Goal: Transaction & Acquisition: Purchase product/service

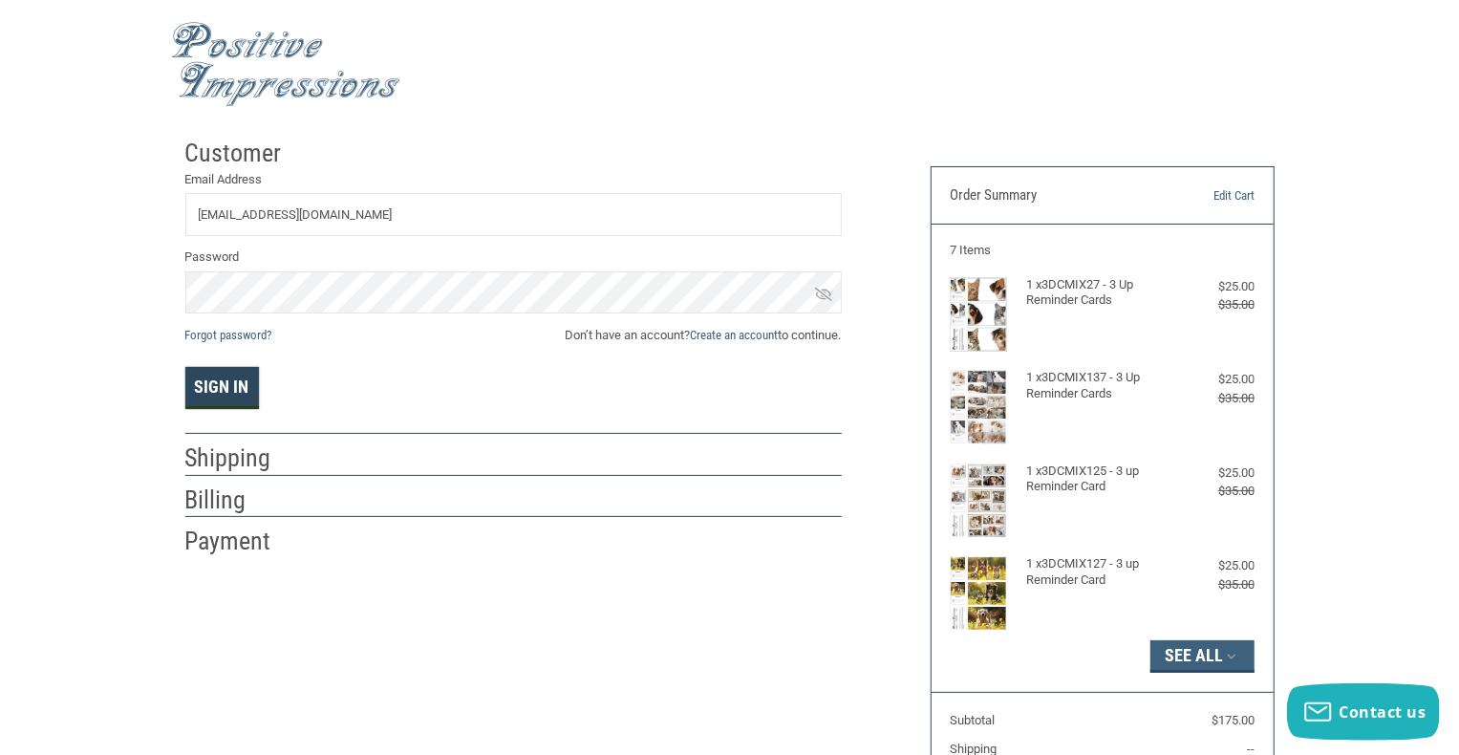
click at [256, 370] on button "Sign In" at bounding box center [222, 388] width 74 height 42
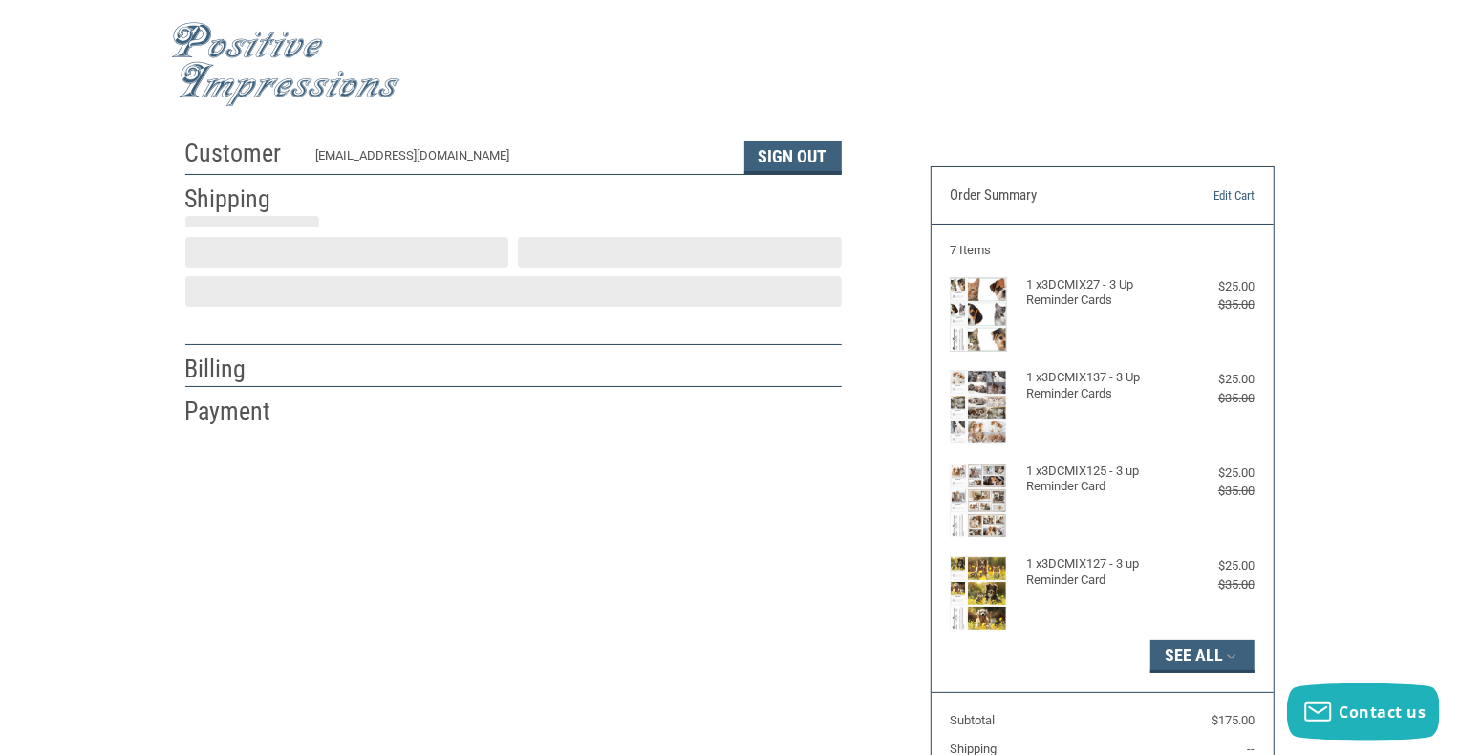
select select "US"
select select "GA"
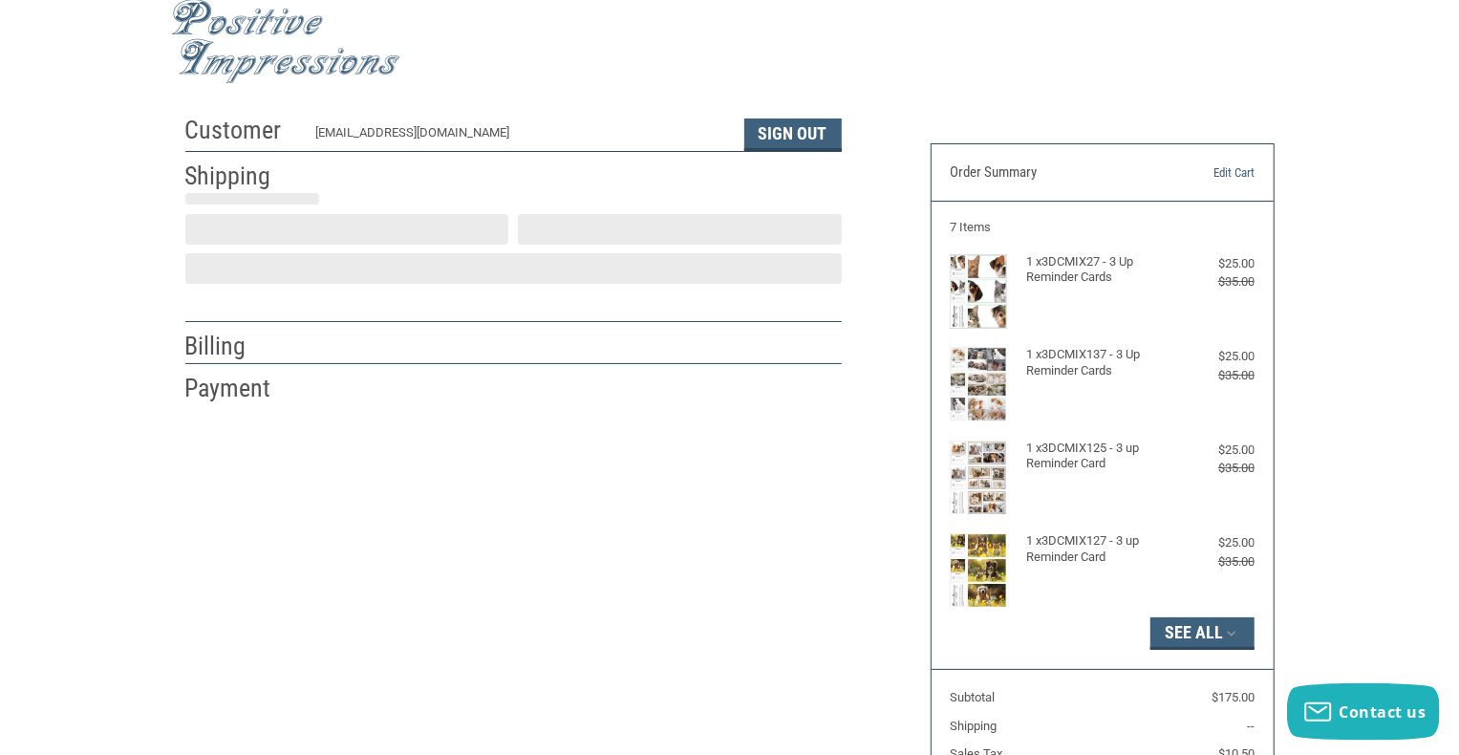
type input "Ball Ground"
select select "GA"
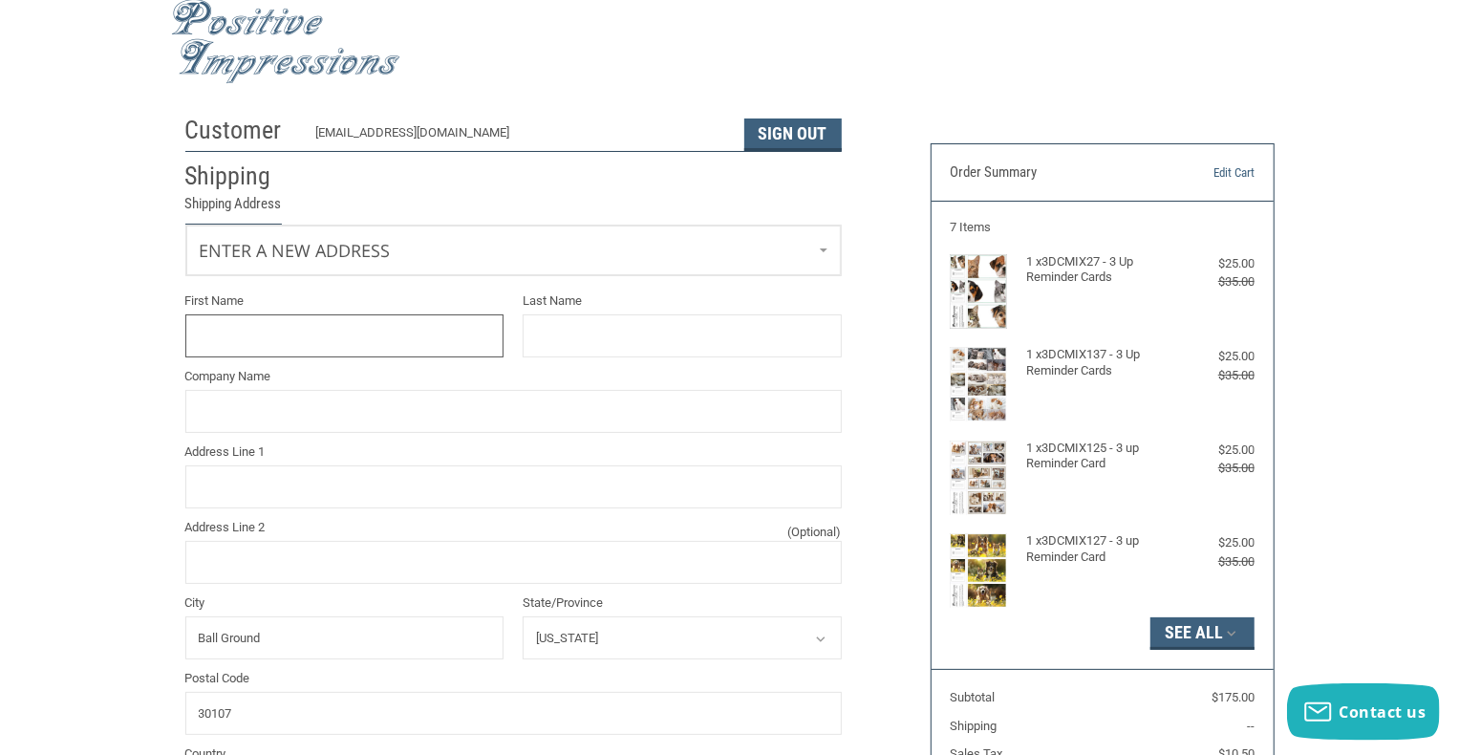
scroll to position [24, 0]
click at [387, 252] on link "Enter a new address" at bounding box center [513, 248] width 655 height 47
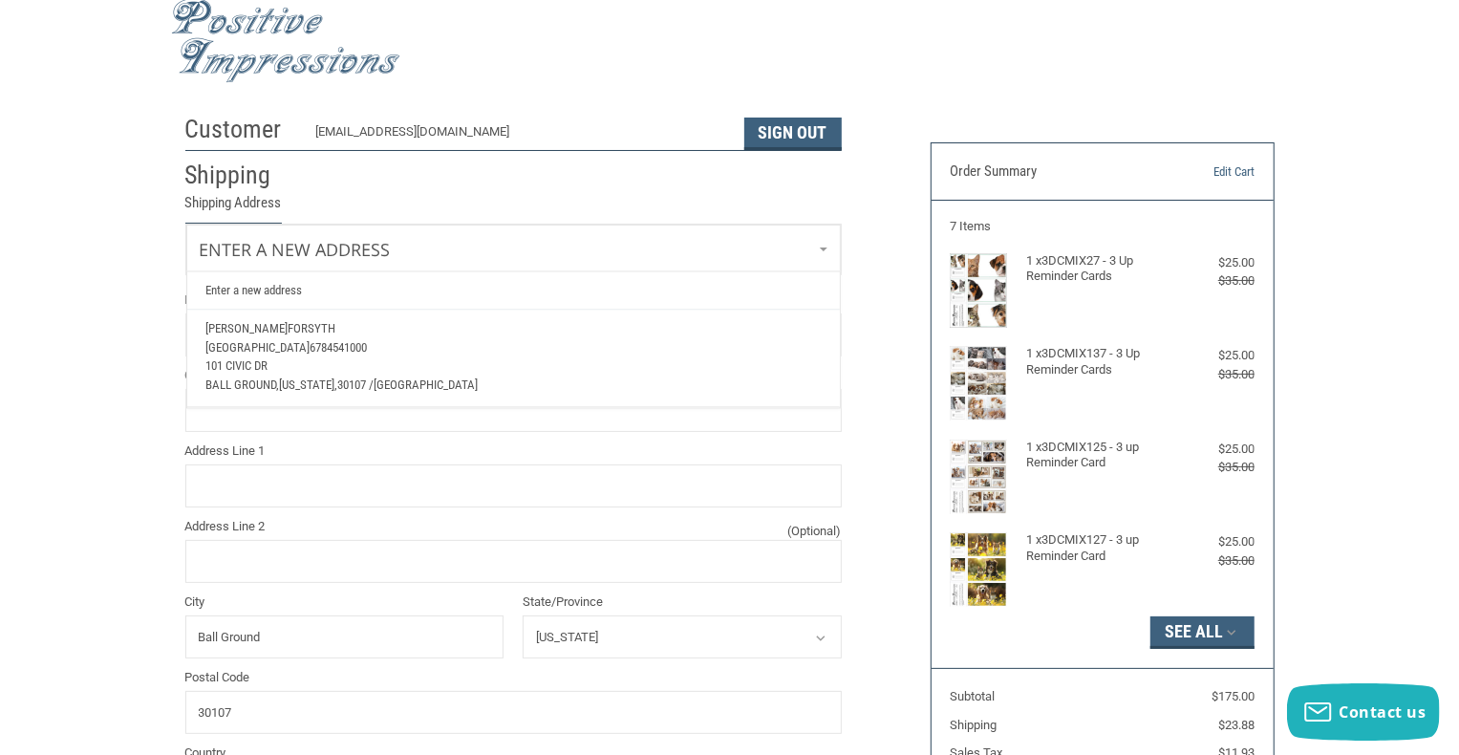
click at [287, 330] on p "[PERSON_NAME]" at bounding box center [512, 329] width 615 height 19
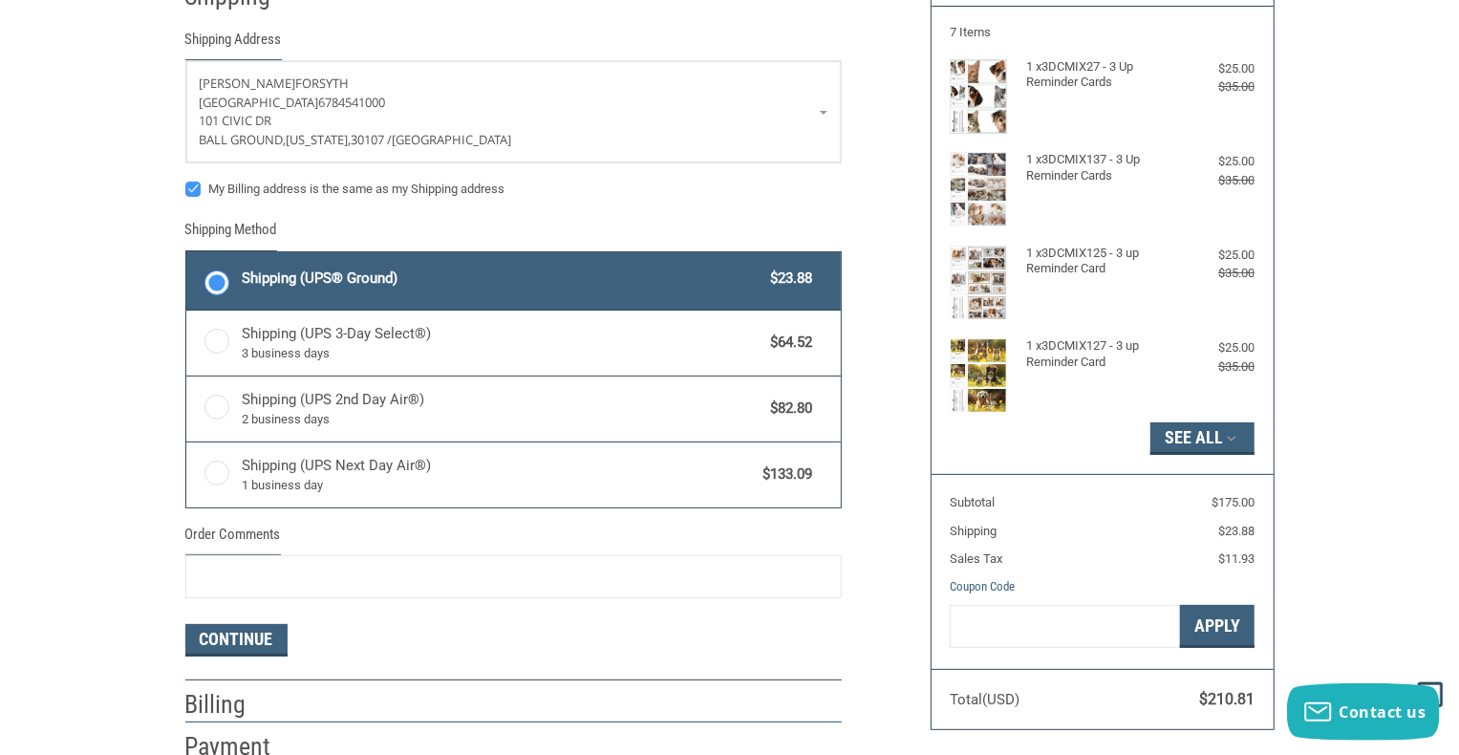
scroll to position [186, 0]
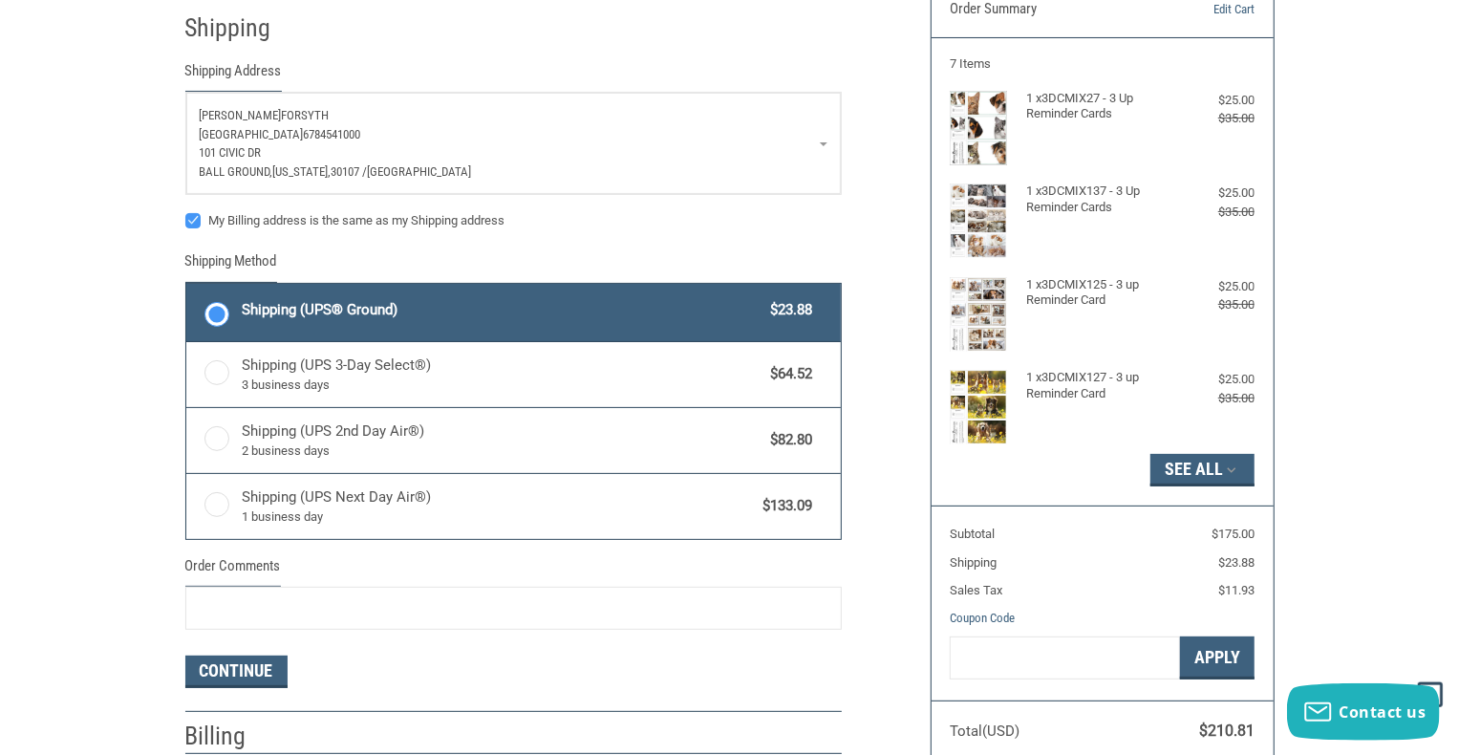
click at [304, 139] on span "[GEOGRAPHIC_DATA]" at bounding box center [252, 134] width 104 height 14
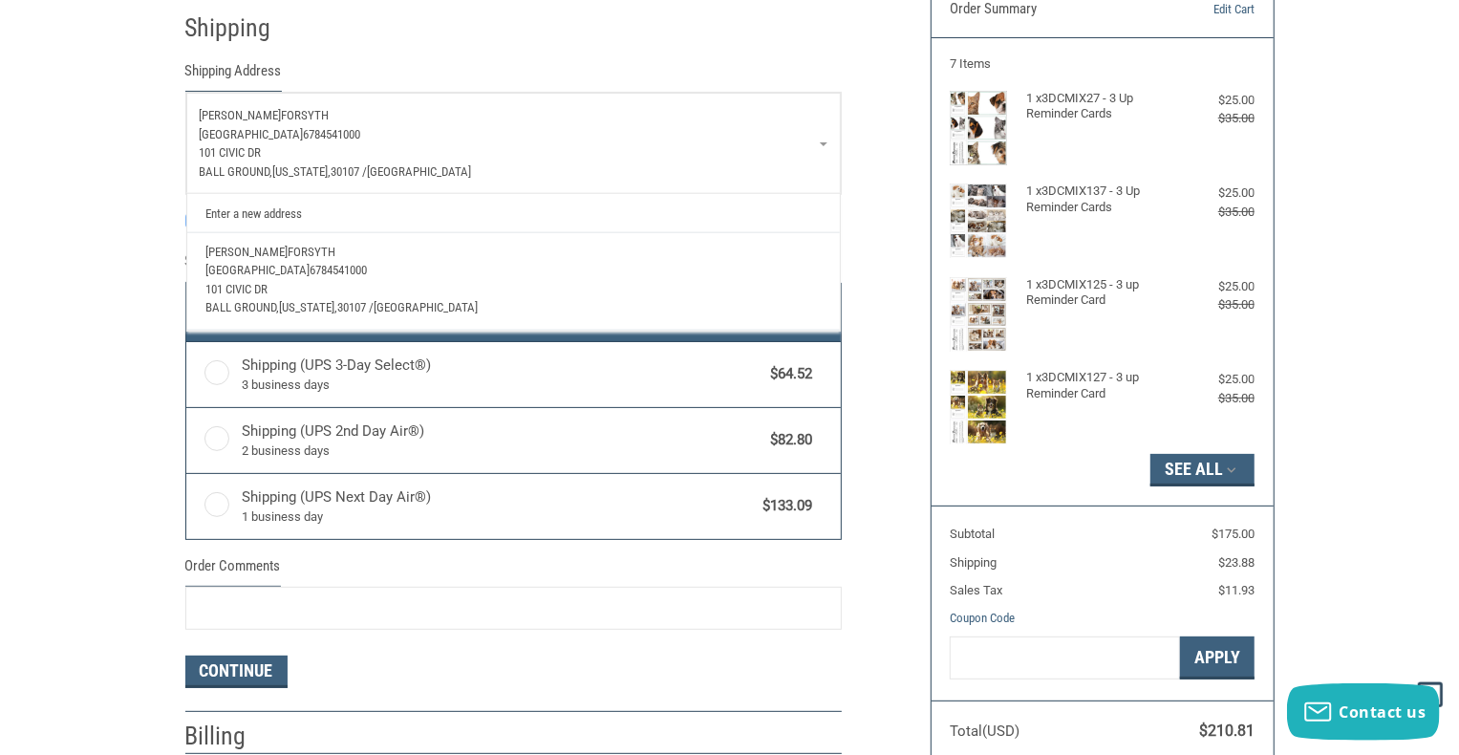
click at [116, 216] on div "Customer [EMAIL_ADDRESS][DOMAIN_NAME] Sign Out Shipping Shipping Address [PERSO…" at bounding box center [729, 369] width 1459 height 852
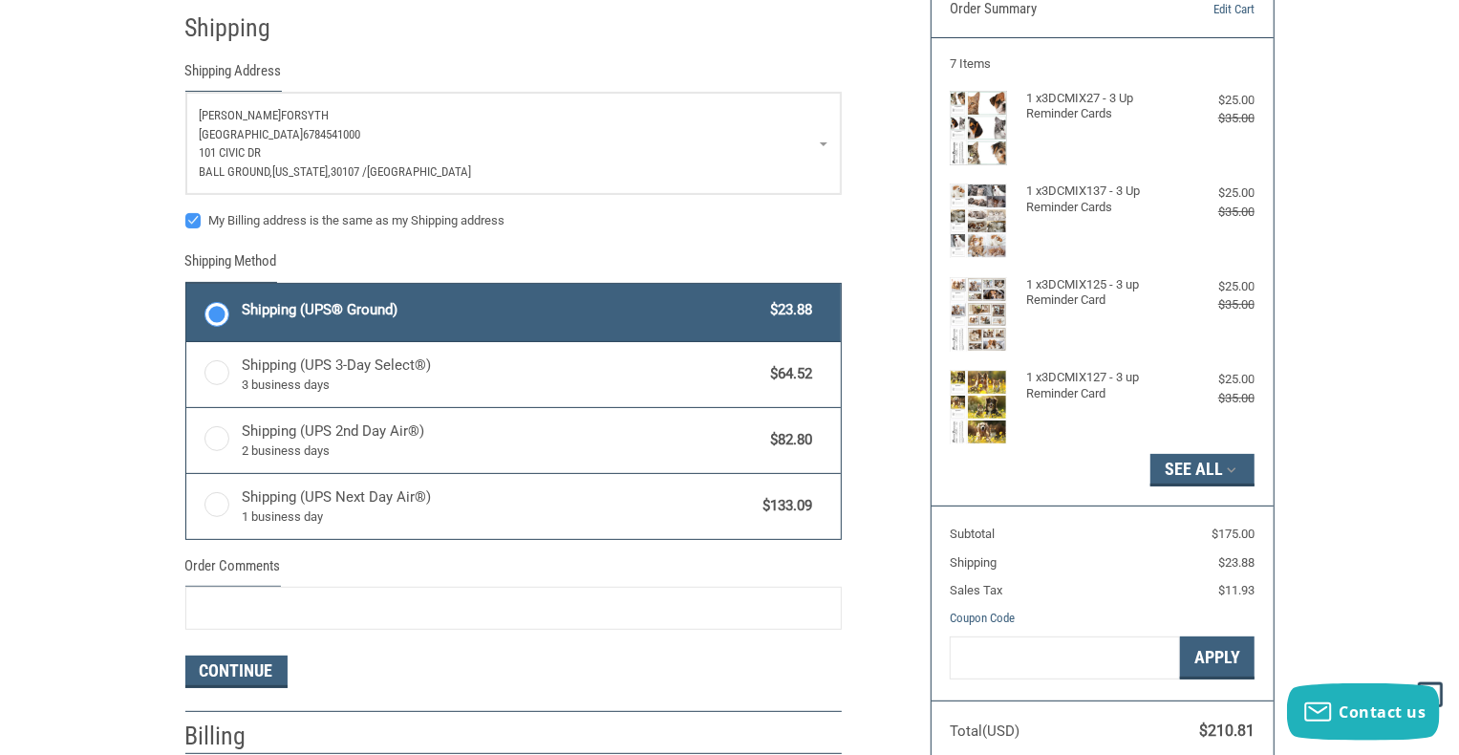
click at [186, 223] on label "My Billing address is the same as my Shipping address" at bounding box center [513, 220] width 657 height 15
click at [186, 212] on input "My Billing address is the same as my Shipping address" at bounding box center [185, 211] width 1 height 1
checkbox input "false"
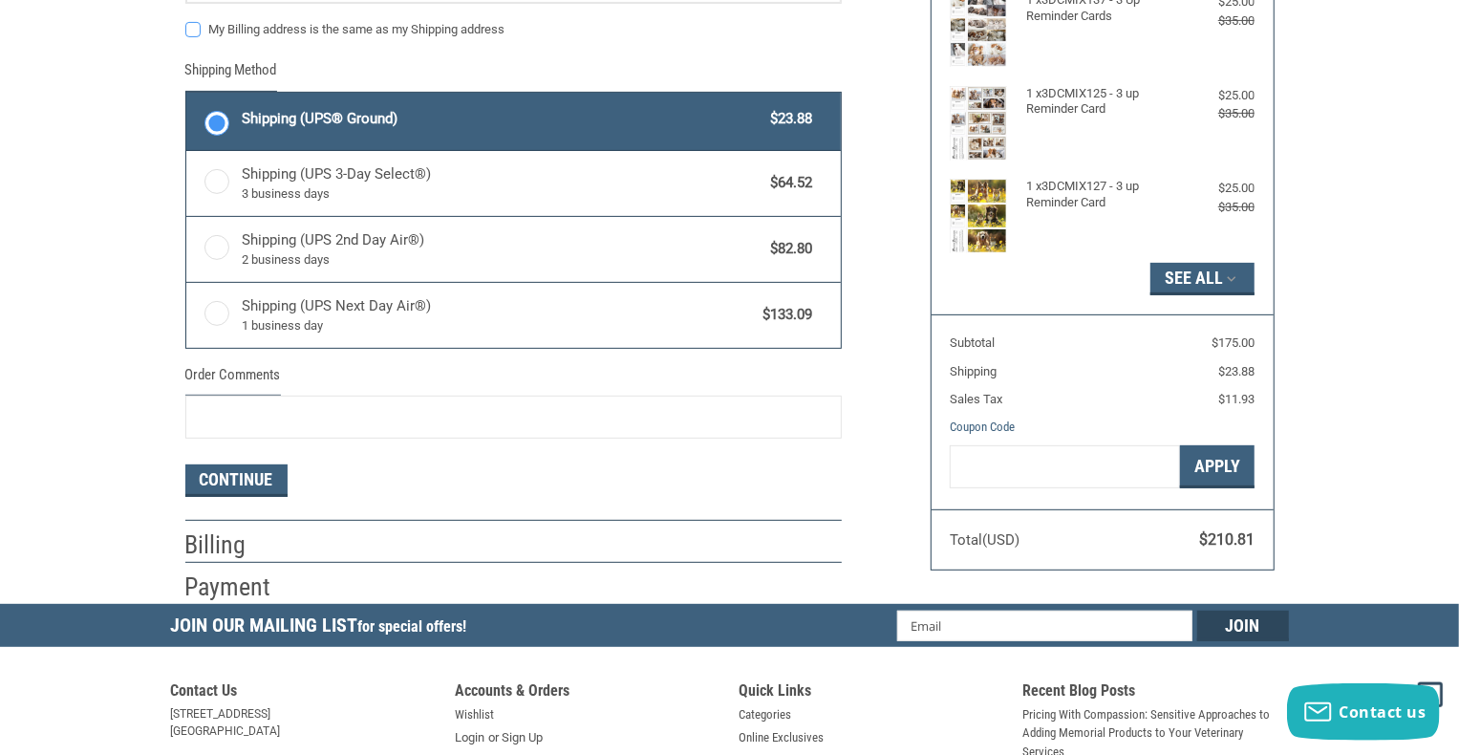
scroll to position [471, 0]
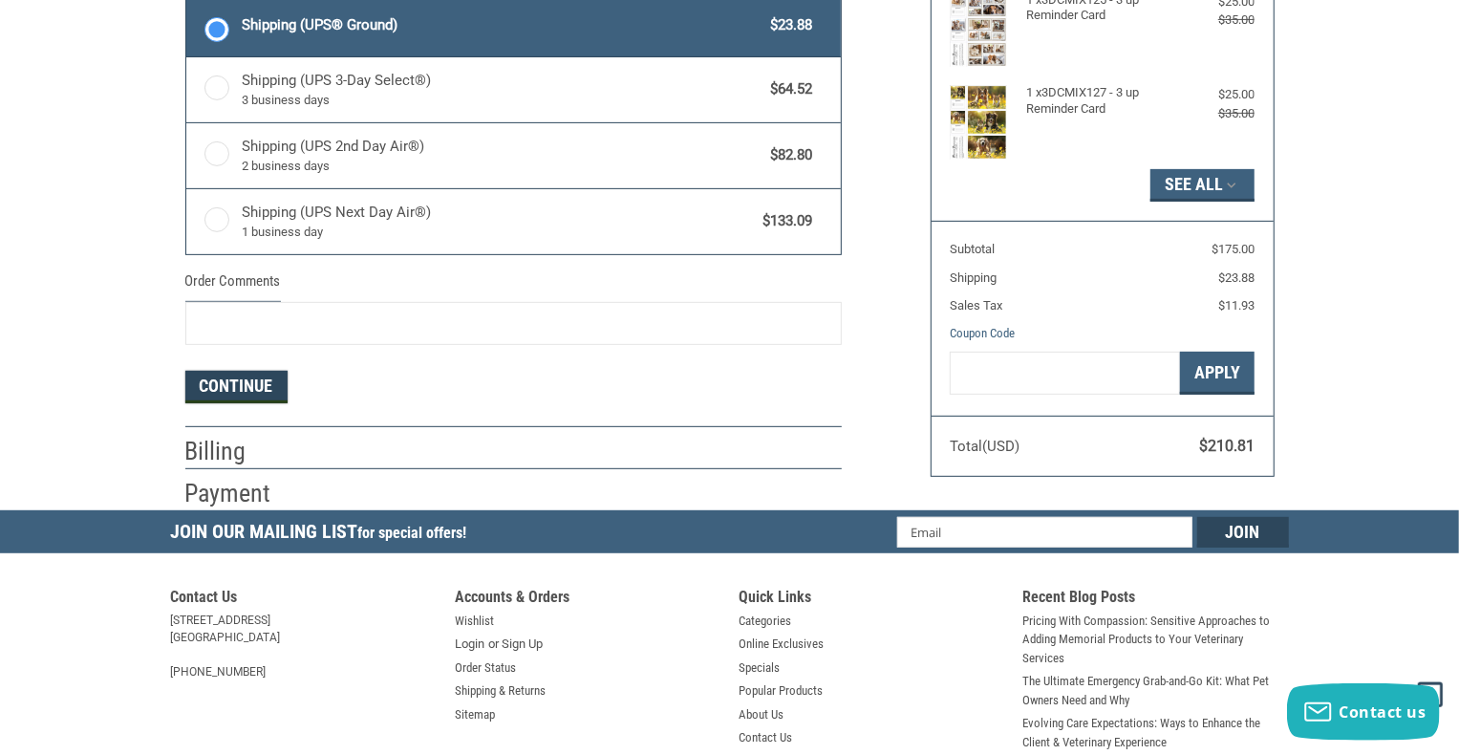
click at [248, 384] on button "Continue" at bounding box center [236, 387] width 102 height 32
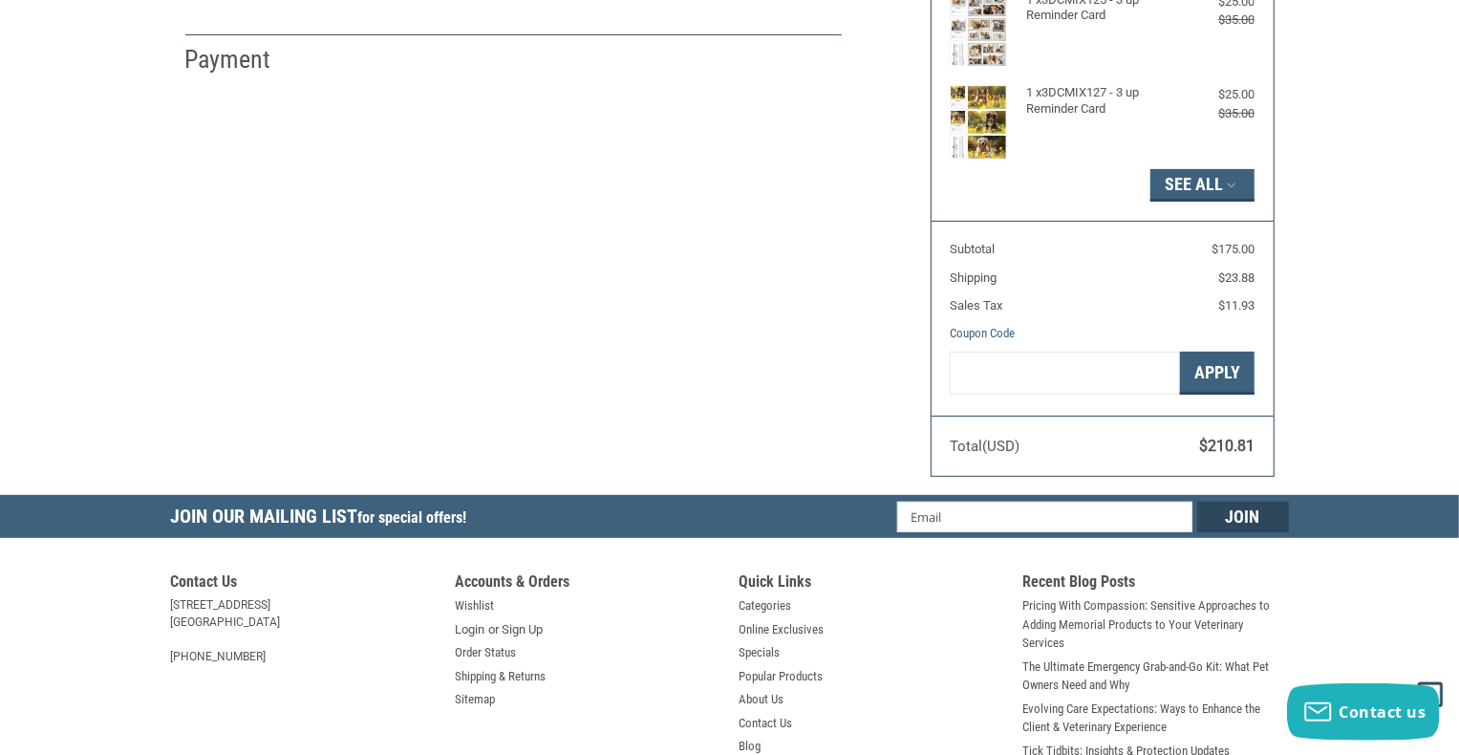
select select "GA"
select select "US"
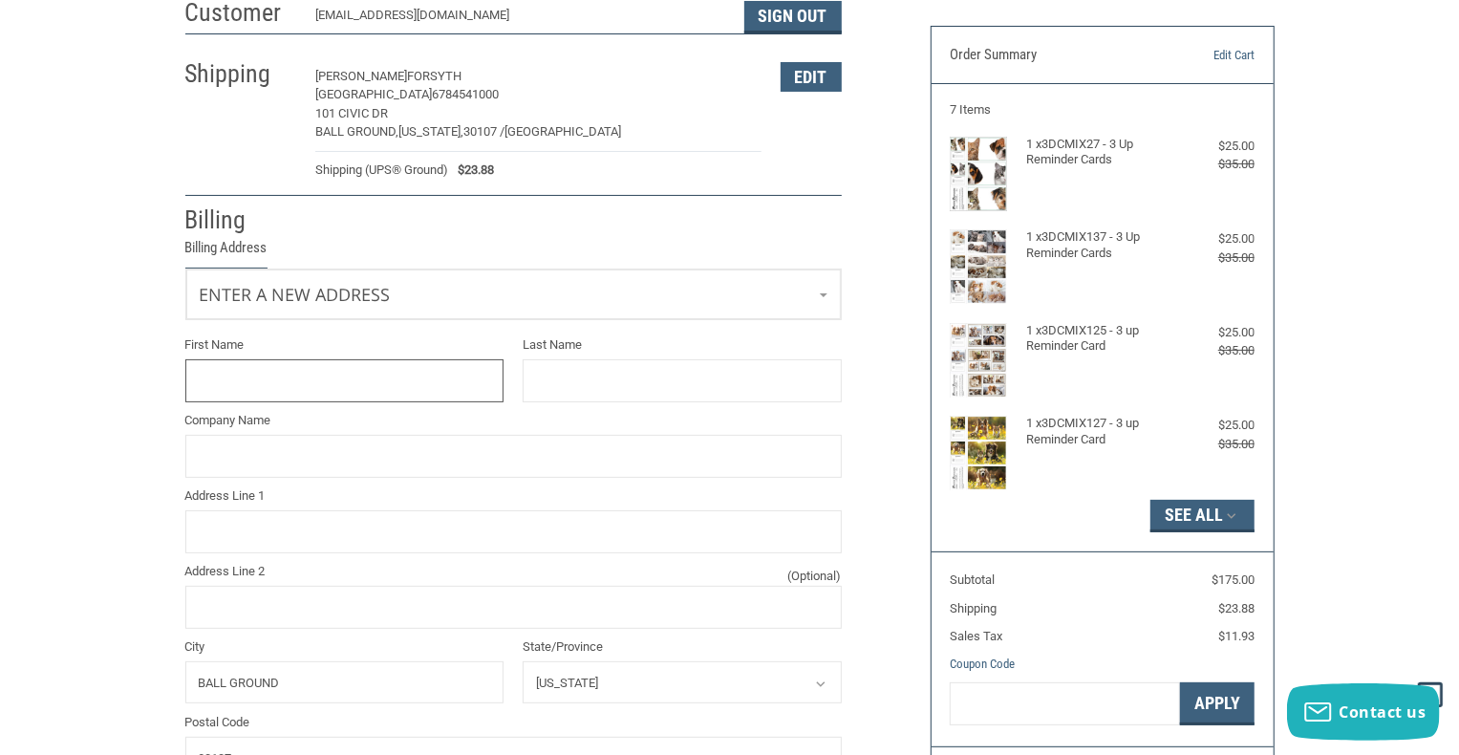
scroll to position [123, 0]
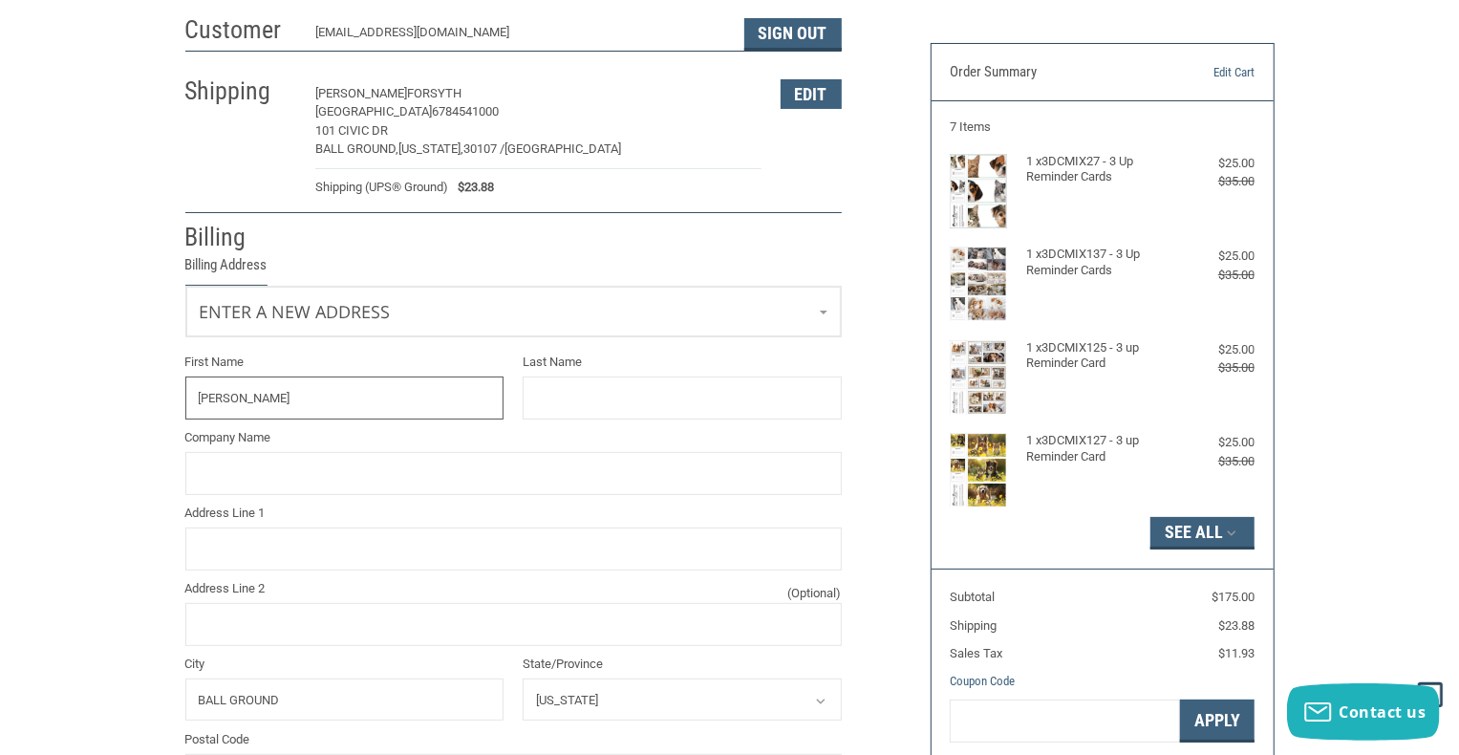
type input "[PERSON_NAME]"
click at [544, 412] on input "Last Name" at bounding box center [682, 398] width 319 height 43
type input "[PERSON_NAME]"
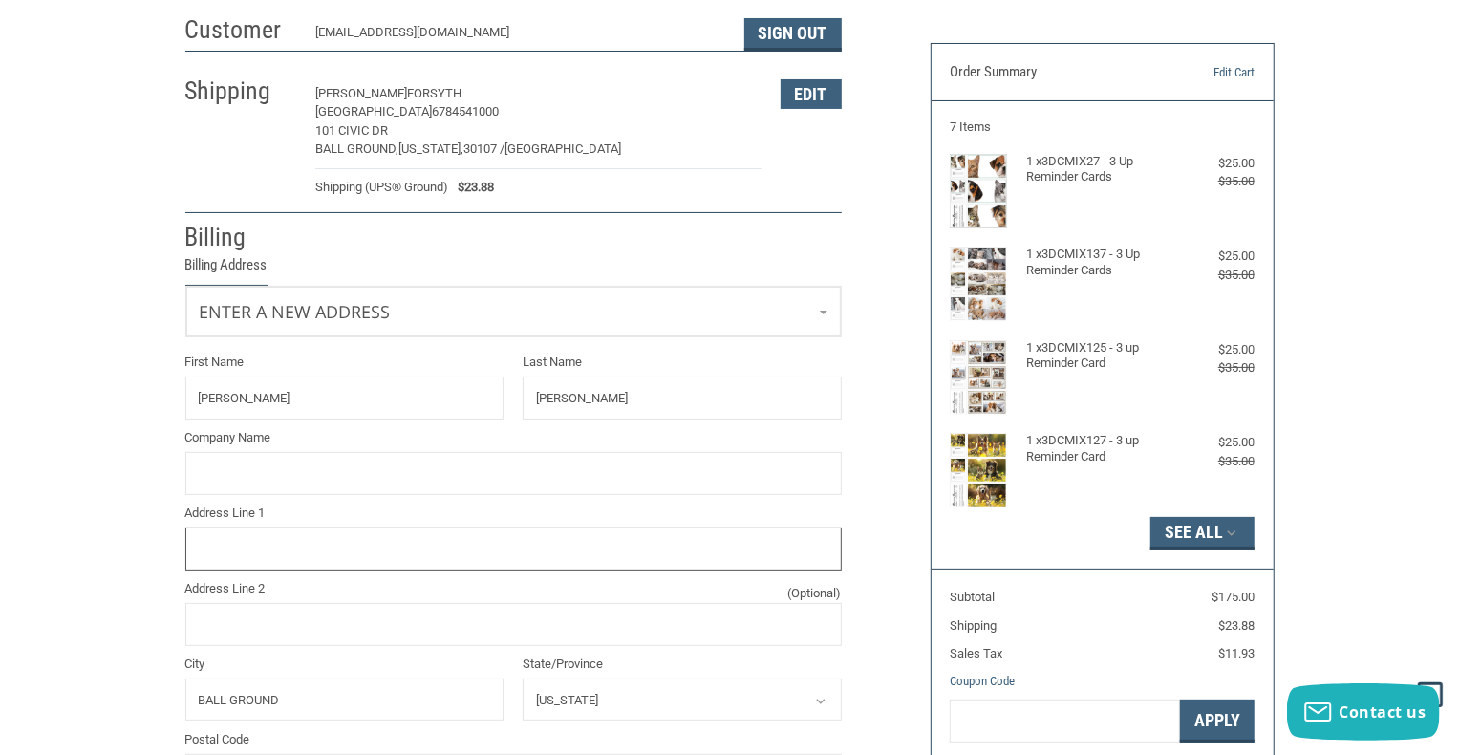
type input "585 [PERSON_NAME] Dr"
type input "Cumming"
type input "30028"
type input "[PERSON_NAME]"
type input "585 [PERSON_NAME] Dr"
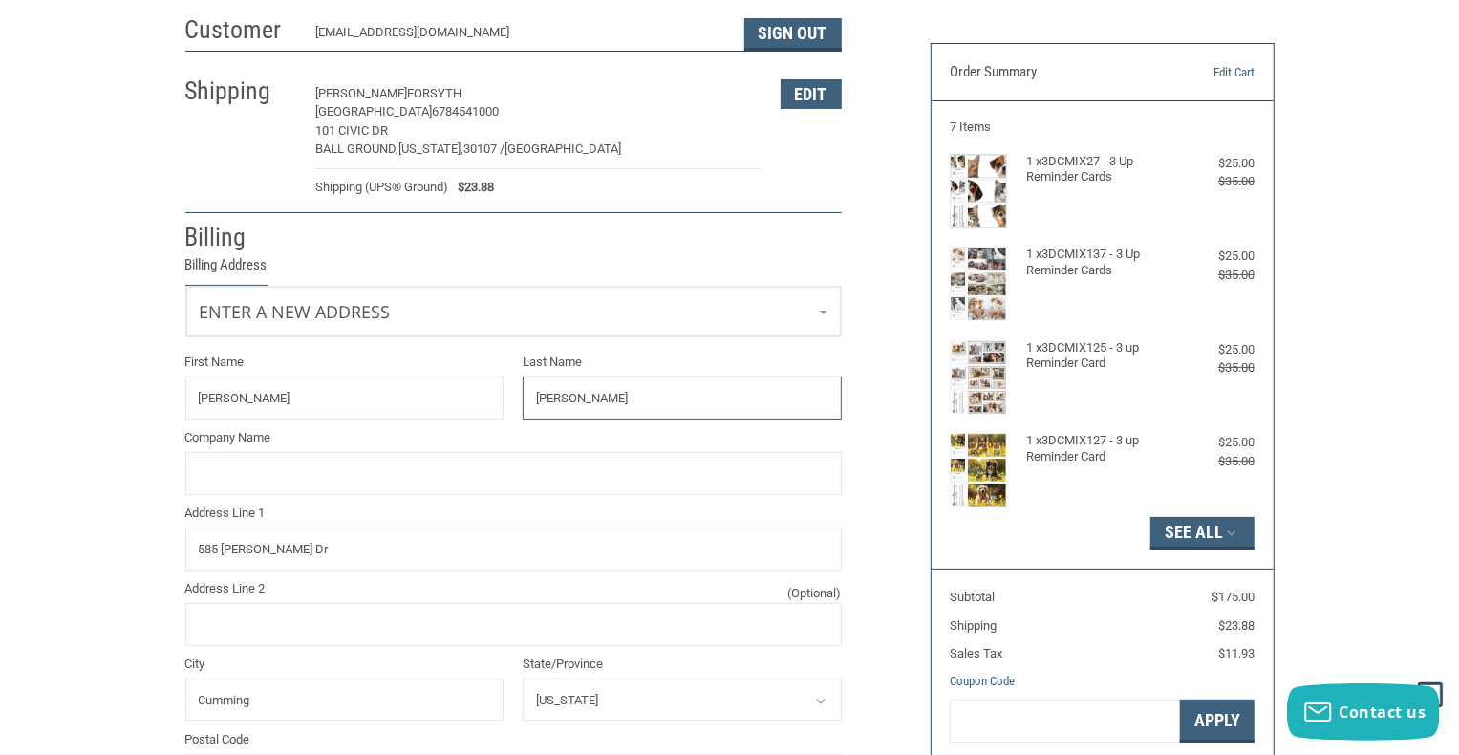
type input "Cumming"
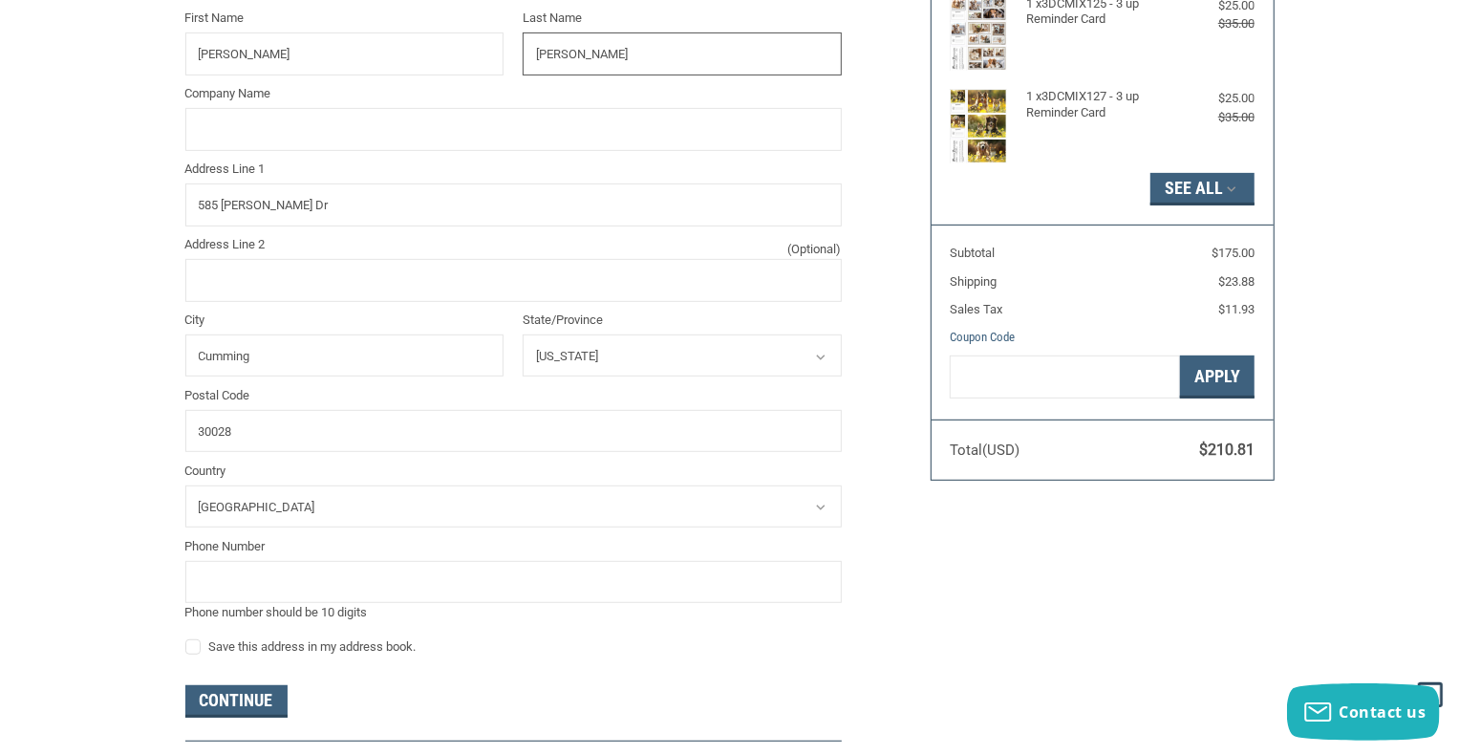
scroll to position [473, 0]
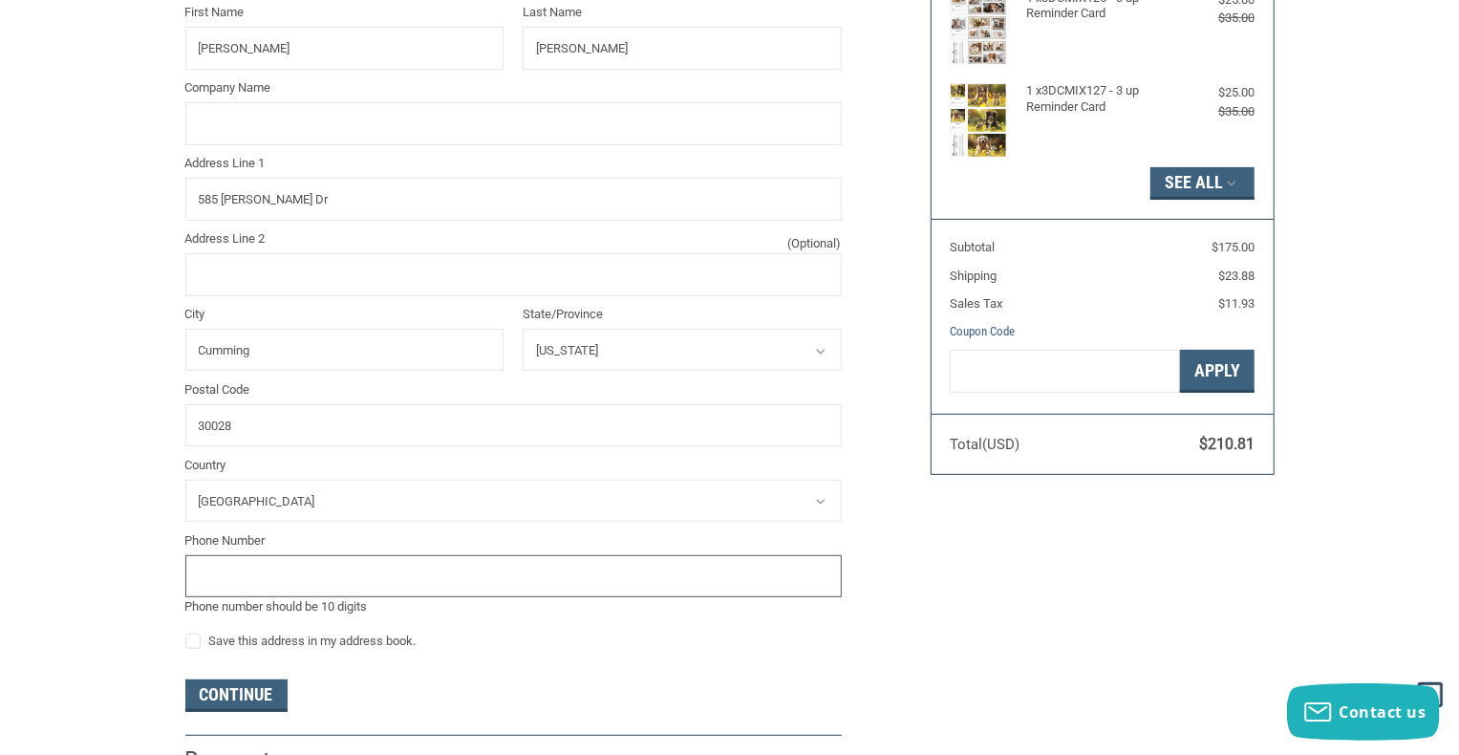
click at [395, 569] on input "tel" at bounding box center [513, 576] width 657 height 43
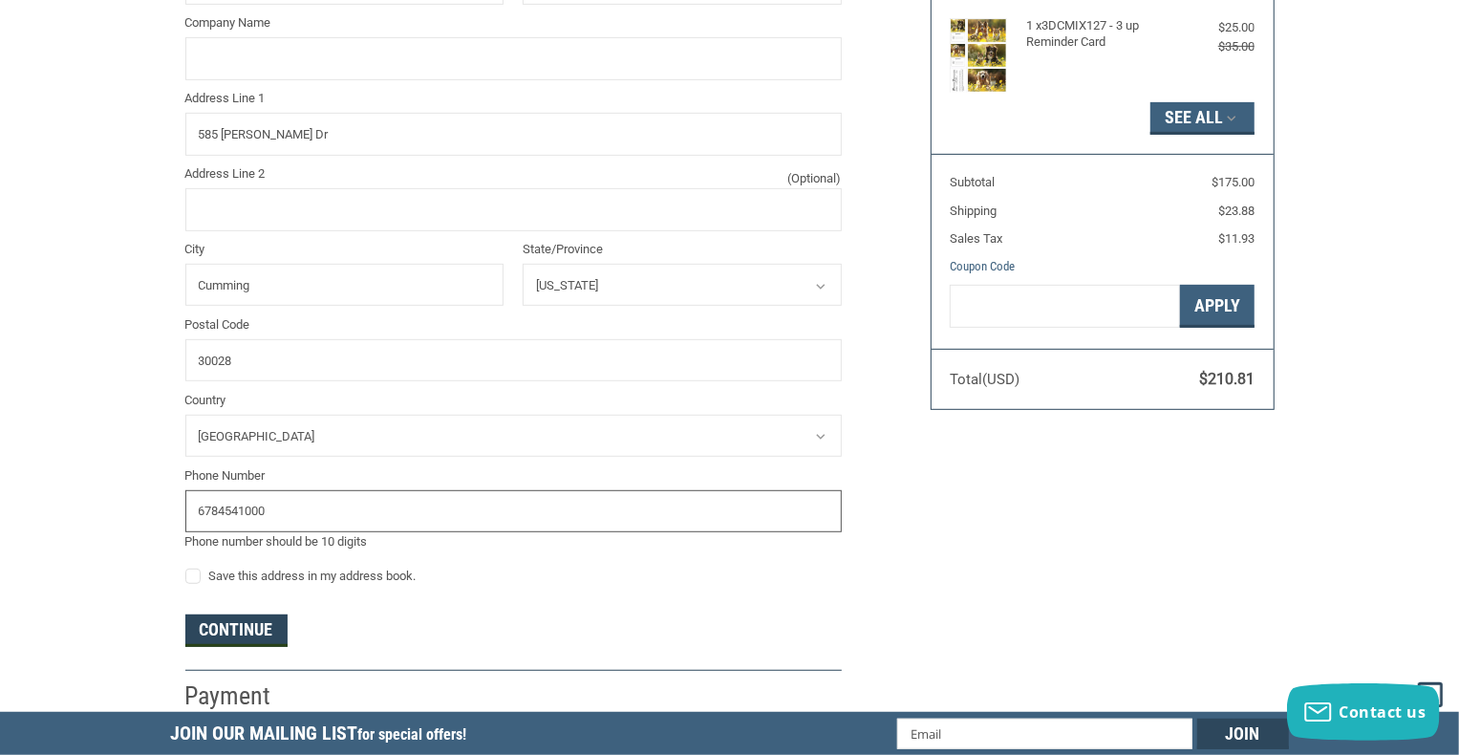
type input "6784541000"
click at [242, 635] on button "Continue" at bounding box center [236, 631] width 102 height 32
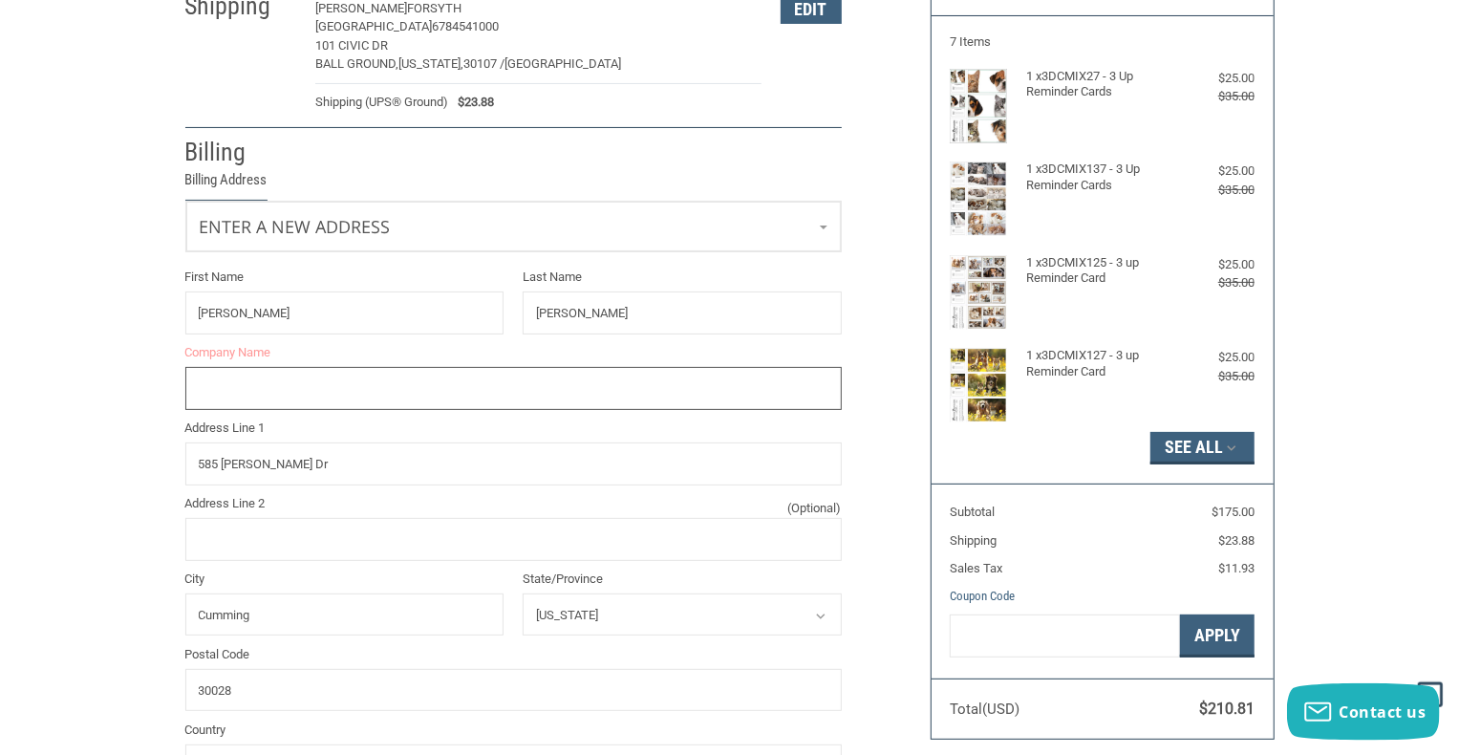
scroll to position [207, 0]
type input "B"
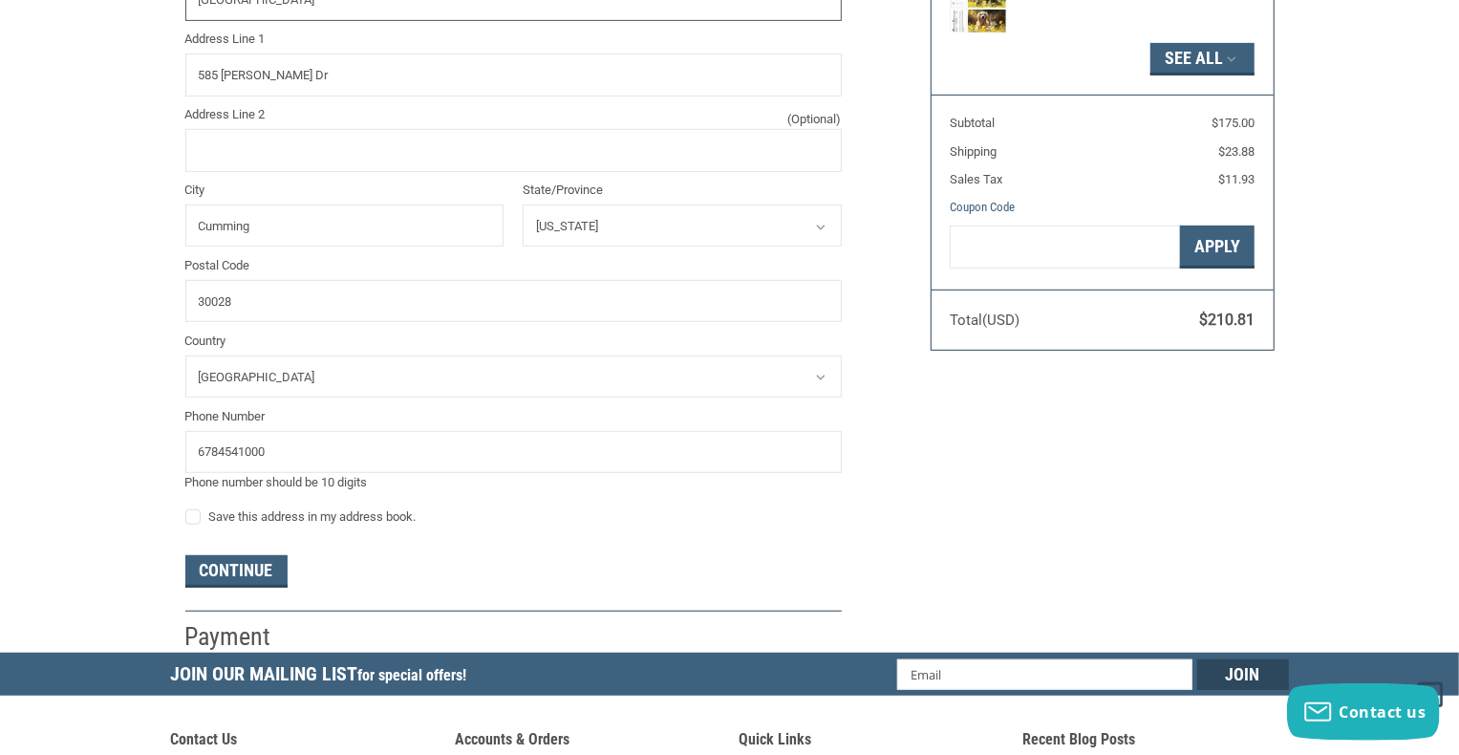
scroll to position [609, 0]
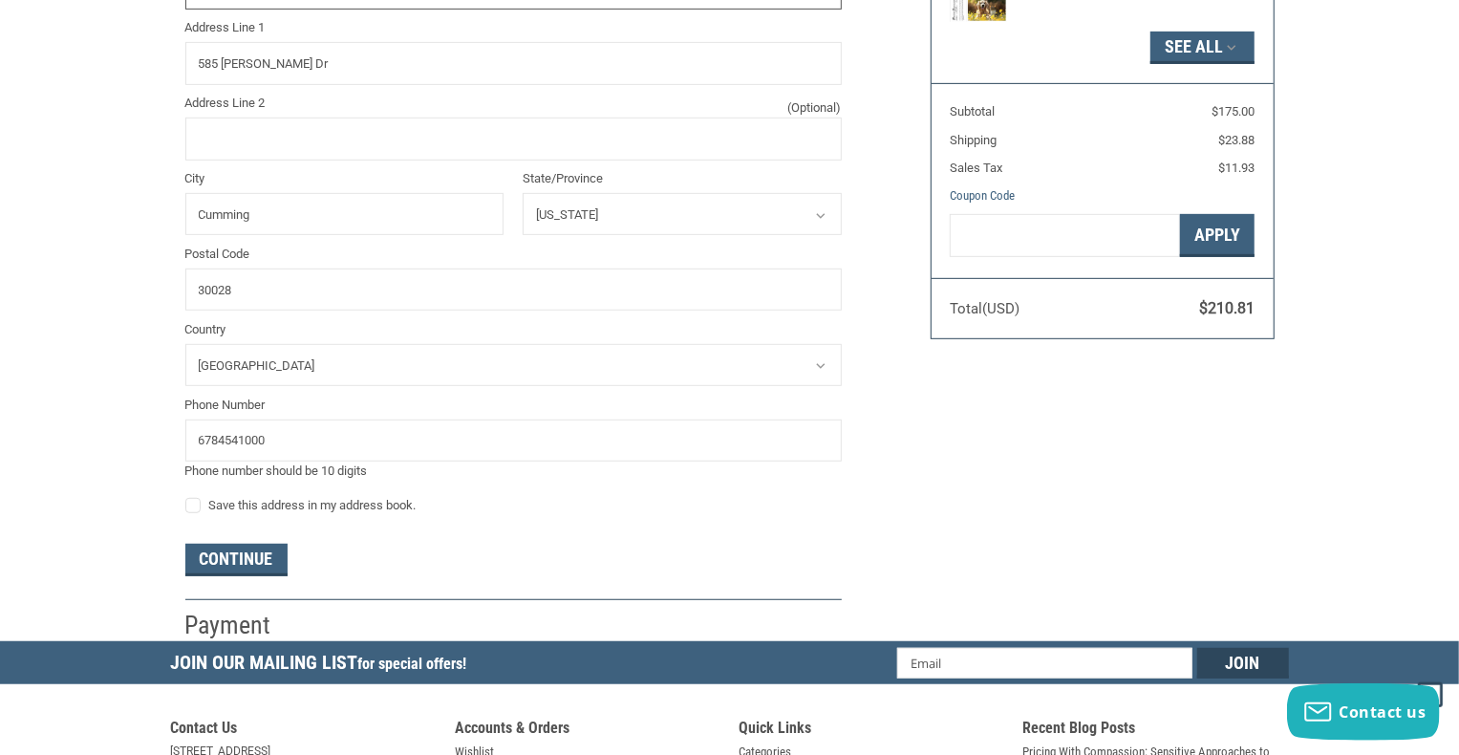
type input "[GEOGRAPHIC_DATA]"
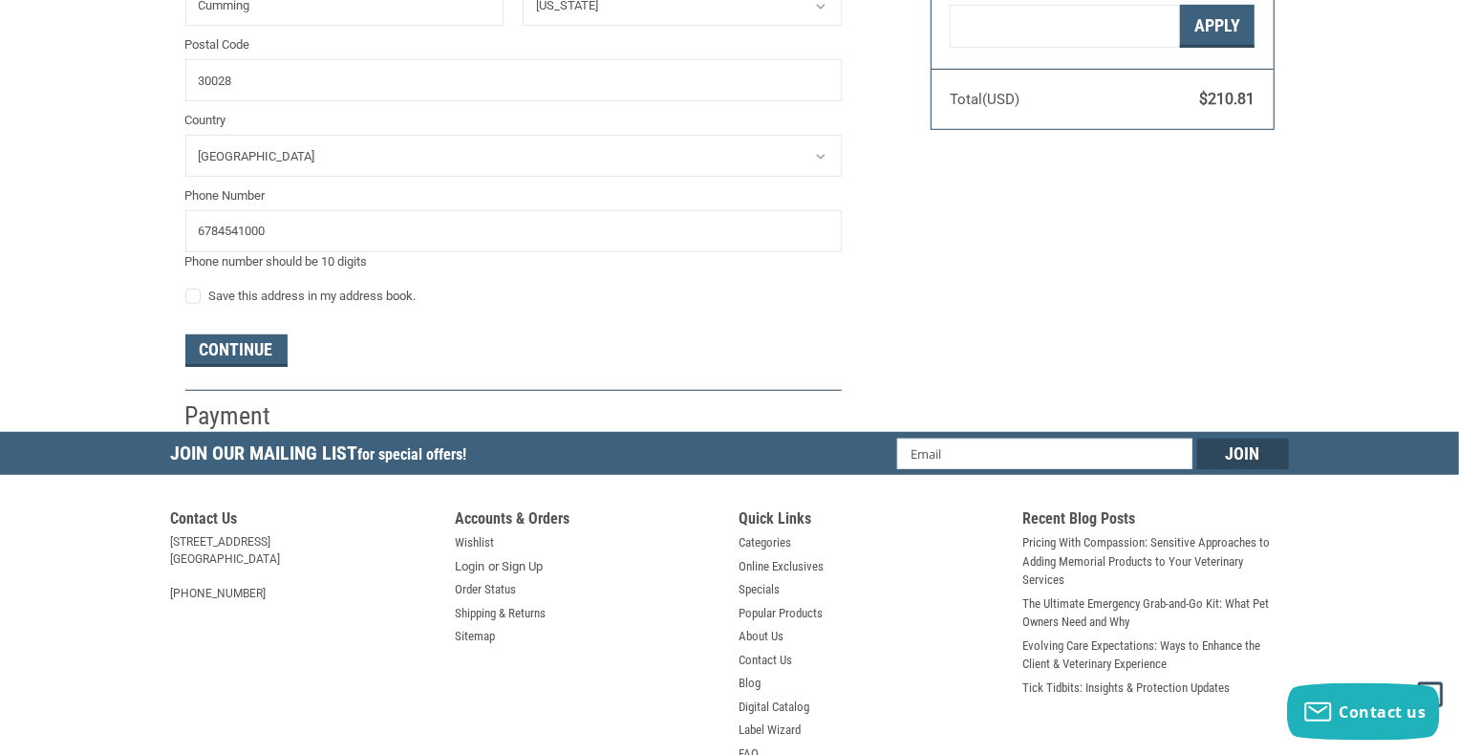
scroll to position [953, 0]
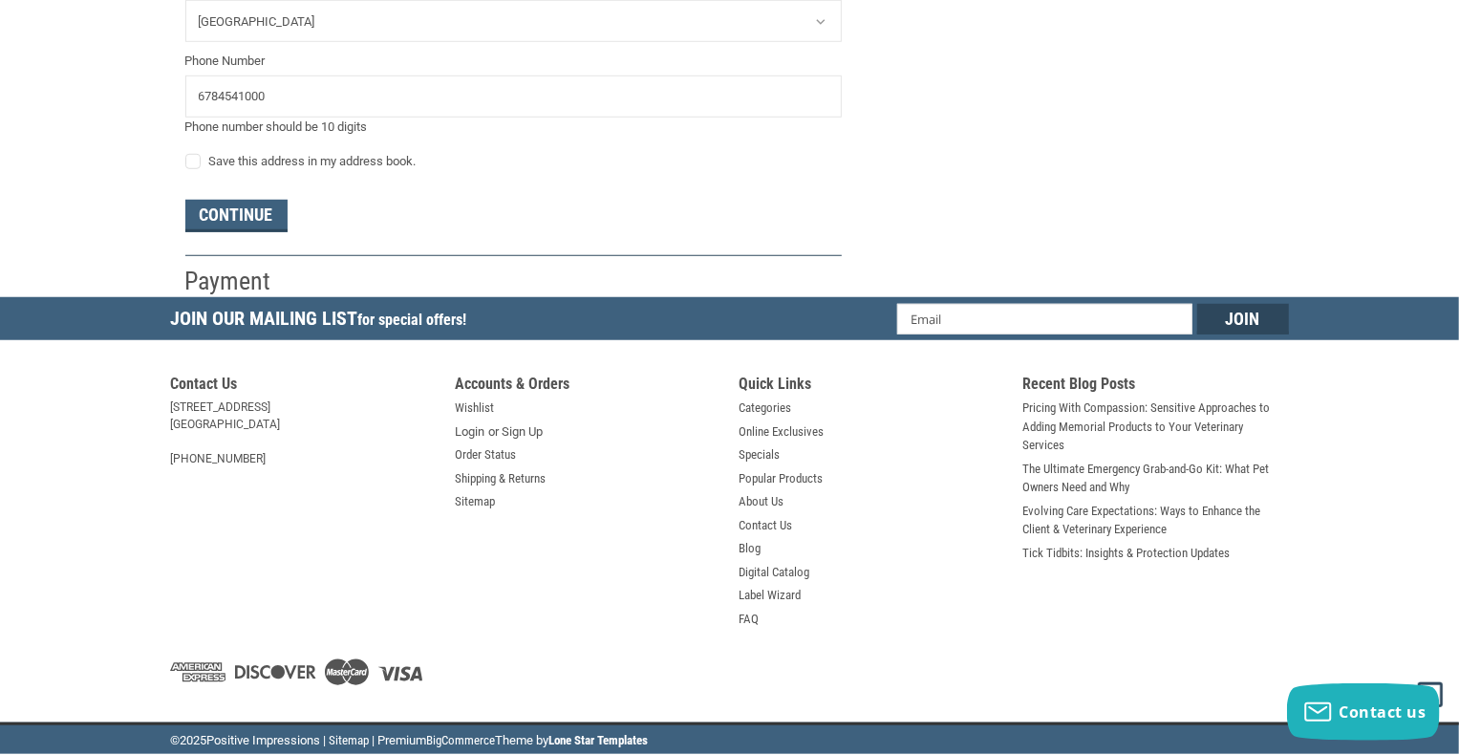
click at [252, 215] on button "Continue" at bounding box center [236, 216] width 102 height 32
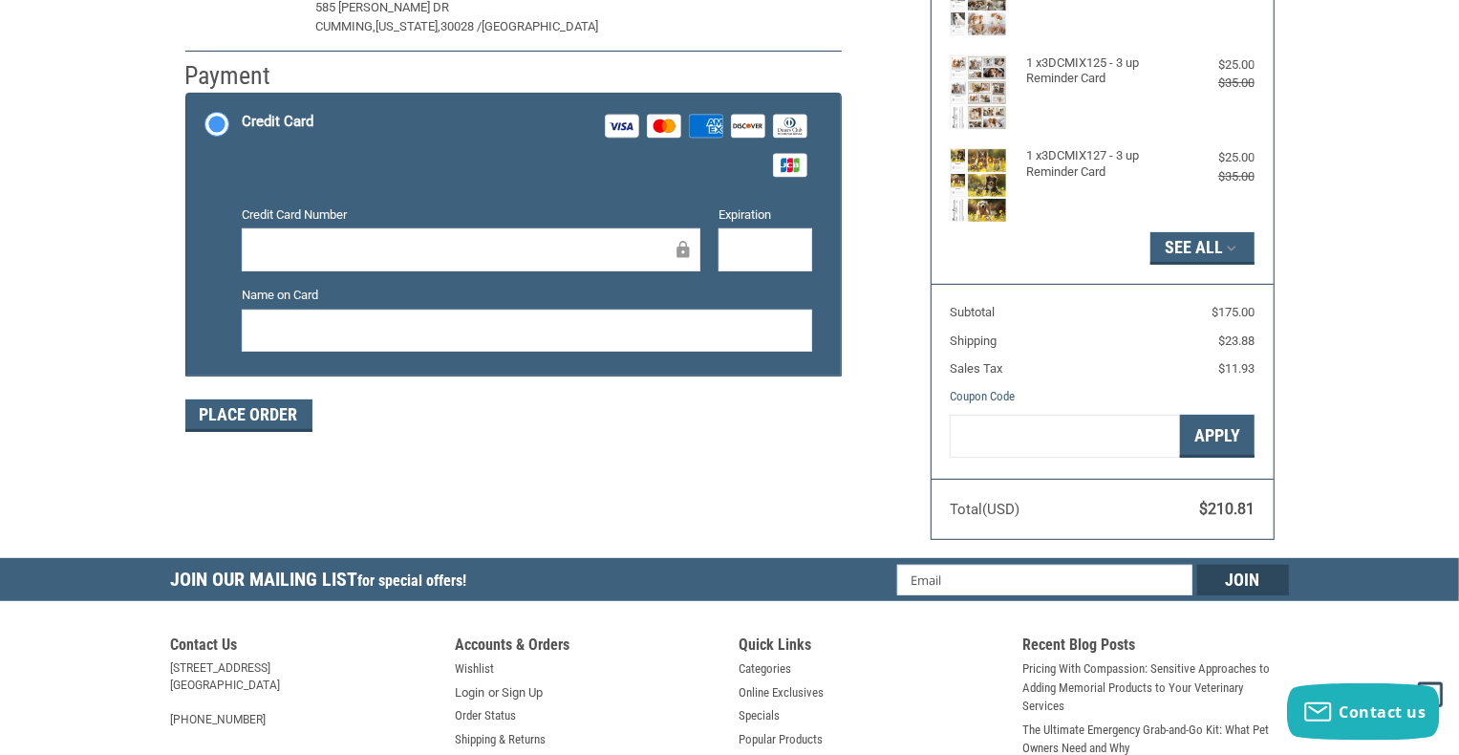
scroll to position [387, 0]
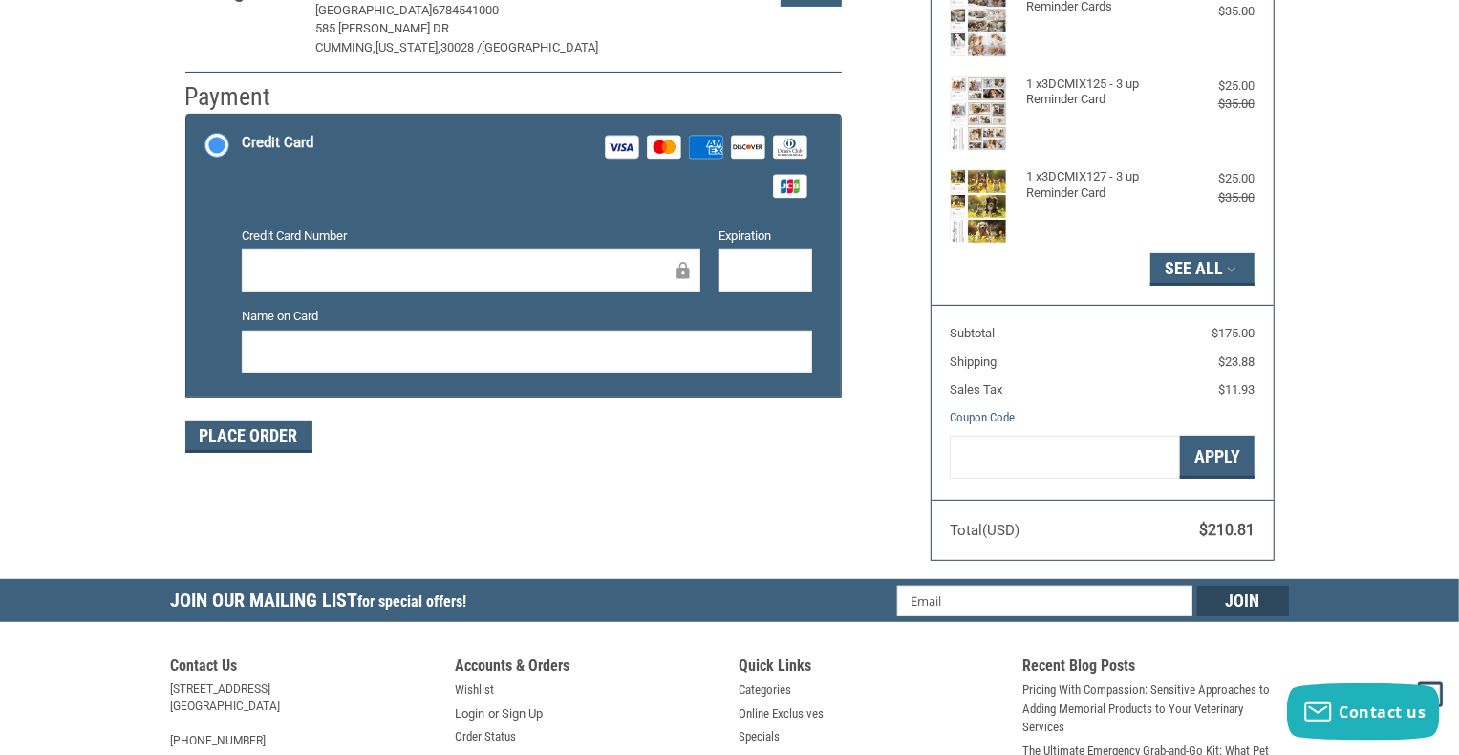
click at [431, 286] on div at bounding box center [471, 270] width 459 height 43
click at [431, 281] on iframe at bounding box center [464, 271] width 418 height 22
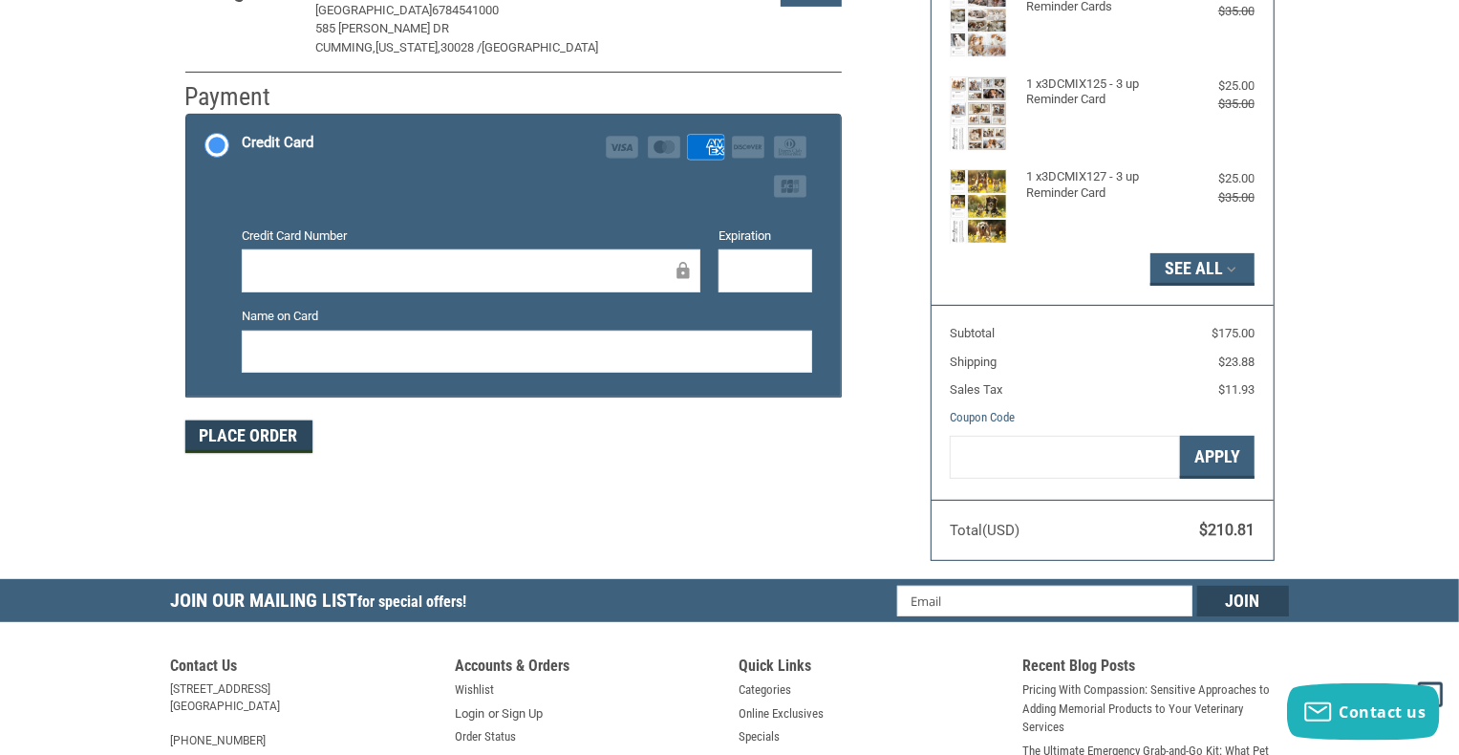
click at [250, 431] on button "Place Order" at bounding box center [248, 437] width 127 height 32
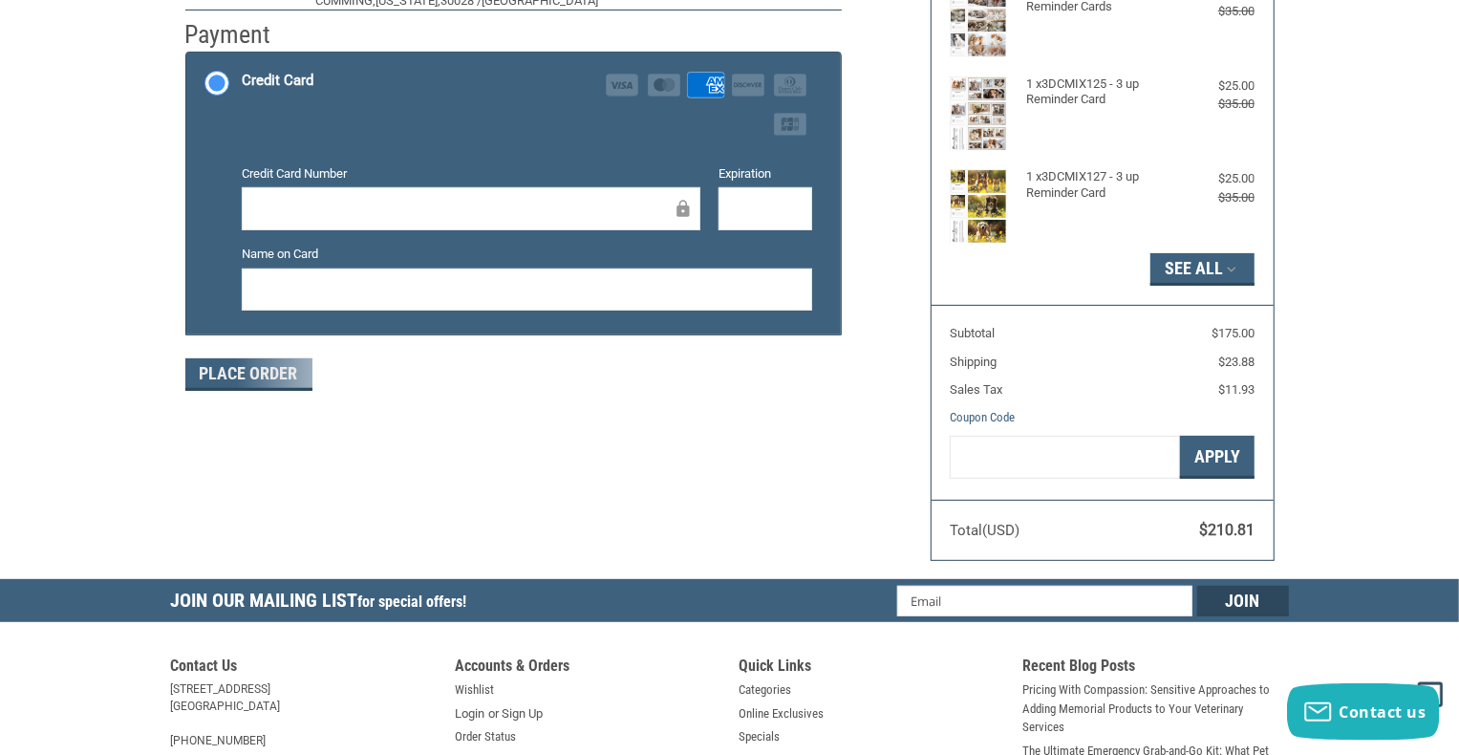
scroll to position [345, 0]
